Goal: Task Accomplishment & Management: Manage account settings

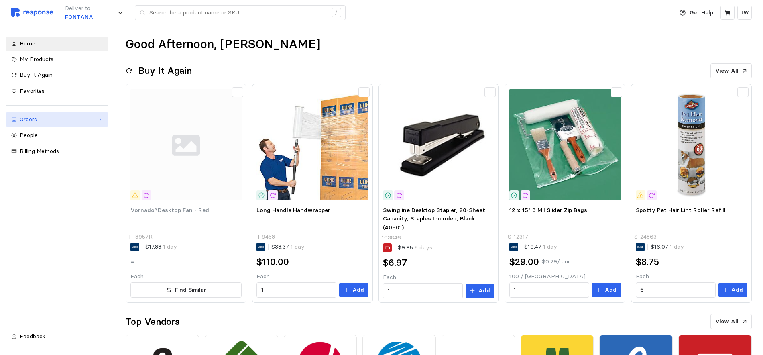
click at [36, 122] on div "Orders" at bounding box center [57, 119] width 75 height 9
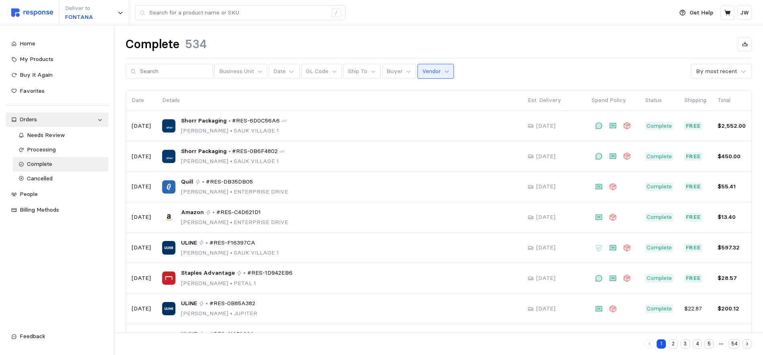
click at [444, 72] on icon at bounding box center [447, 72] width 6 height 6
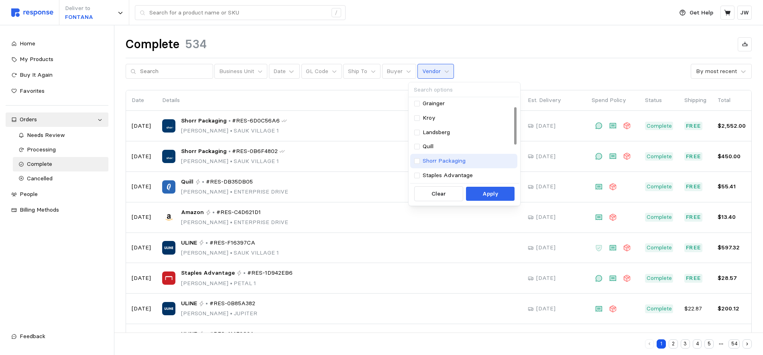
scroll to position [87, 0]
click at [417, 174] on div at bounding box center [417, 176] width 6 height 6
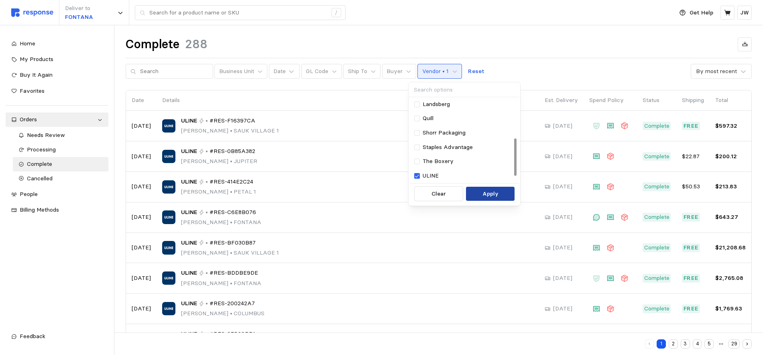
click at [492, 194] on p "Apply" at bounding box center [490, 193] width 16 height 9
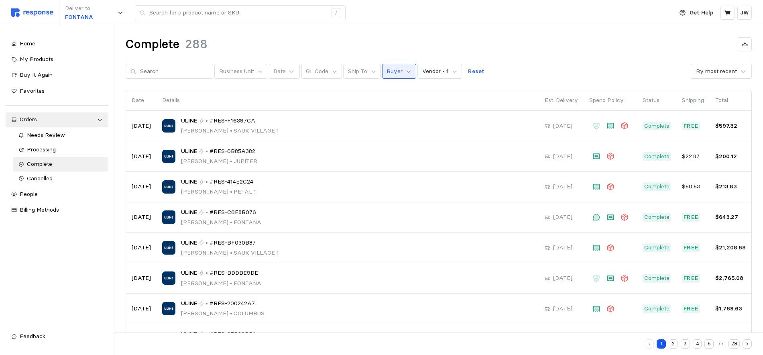
click at [406, 70] on icon at bounding box center [409, 72] width 6 height 6
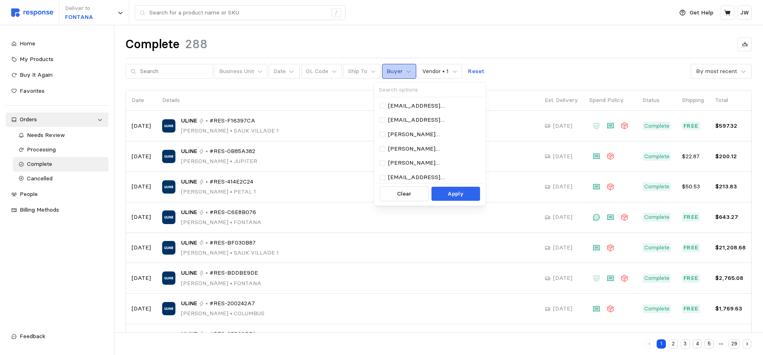
click at [406, 70] on icon at bounding box center [409, 72] width 6 height 6
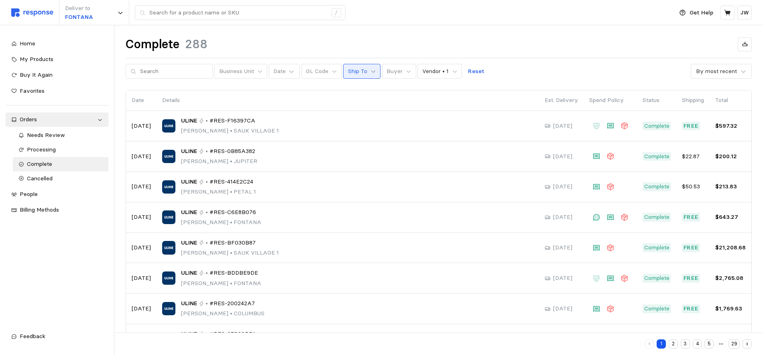
click at [370, 70] on icon at bounding box center [373, 72] width 6 height 6
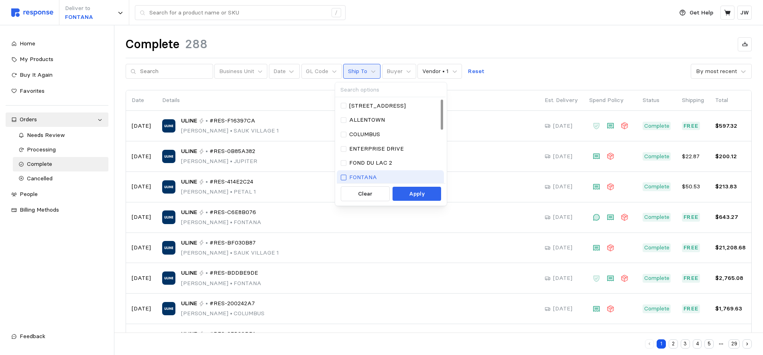
click at [345, 175] on div at bounding box center [344, 178] width 6 height 6
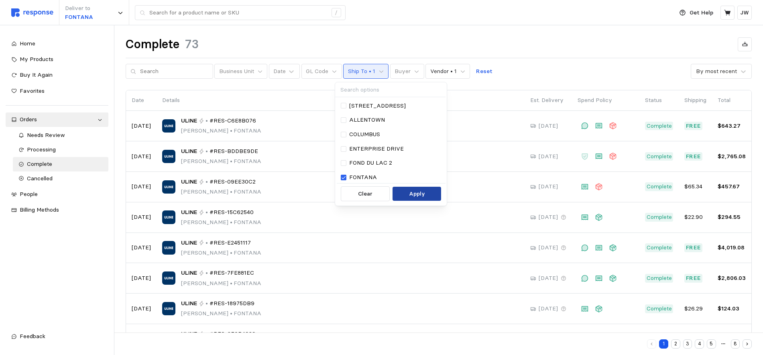
click at [418, 192] on p "Apply" at bounding box center [417, 193] width 16 height 9
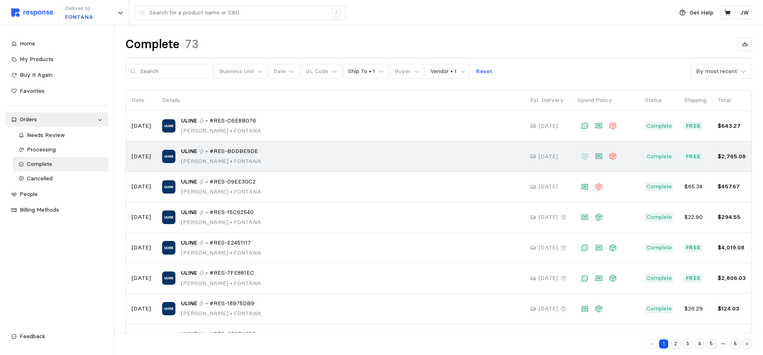
click at [250, 151] on span "#RES-BDDBE9DE" at bounding box center [233, 151] width 49 height 9
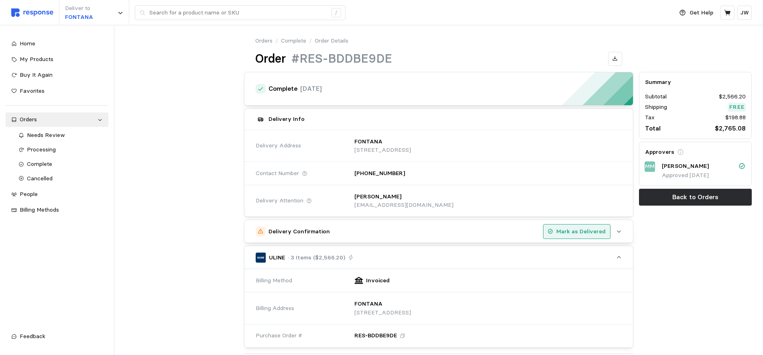
click at [573, 232] on p "Mark as Delivered" at bounding box center [580, 231] width 49 height 9
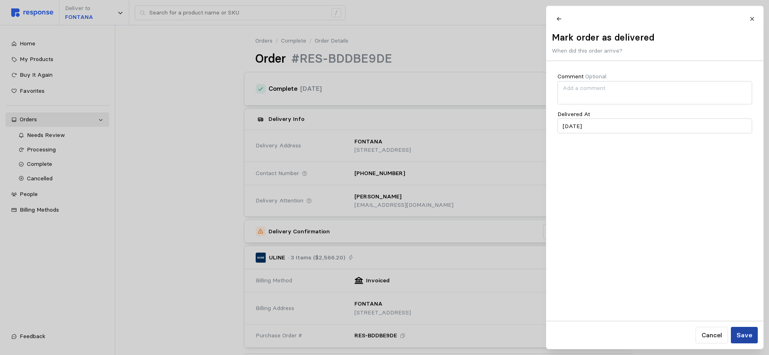
click at [747, 336] on p "Save" at bounding box center [744, 335] width 16 height 10
